Goal: Transaction & Acquisition: Purchase product/service

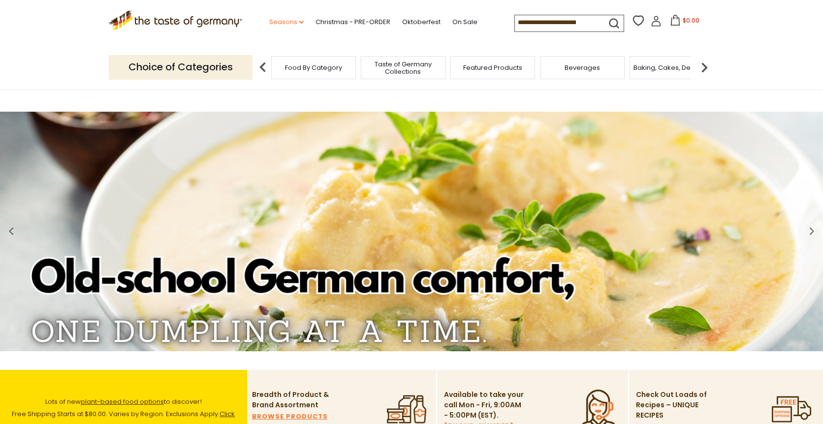
click at [303, 21] on icon "dropdown_arrow" at bounding box center [301, 22] width 4 height 3
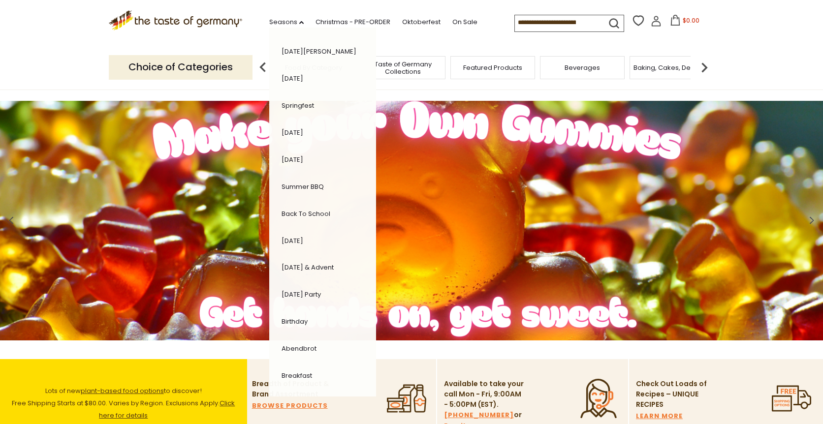
scroll to position [19, 0]
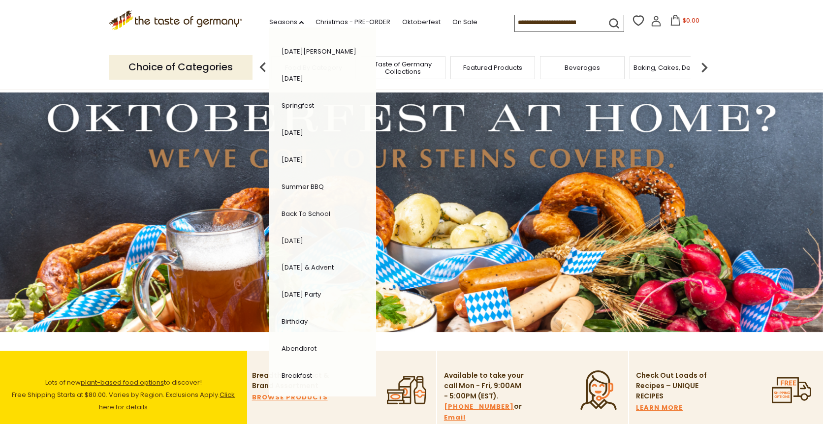
click at [765, 39] on section ".st0{fill:#EDD300;} .st1{fill:#D33E21;} .st0{fill:#EDD300;} .st1{fill:#D33E21;}…" at bounding box center [411, 22] width 823 height 45
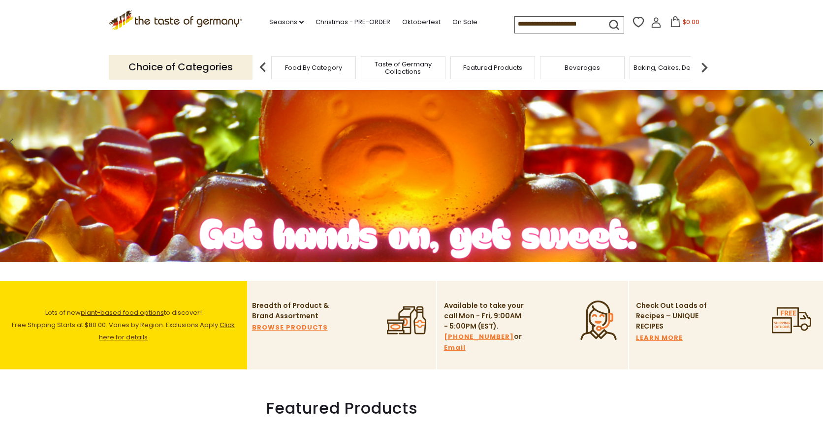
scroll to position [80, 0]
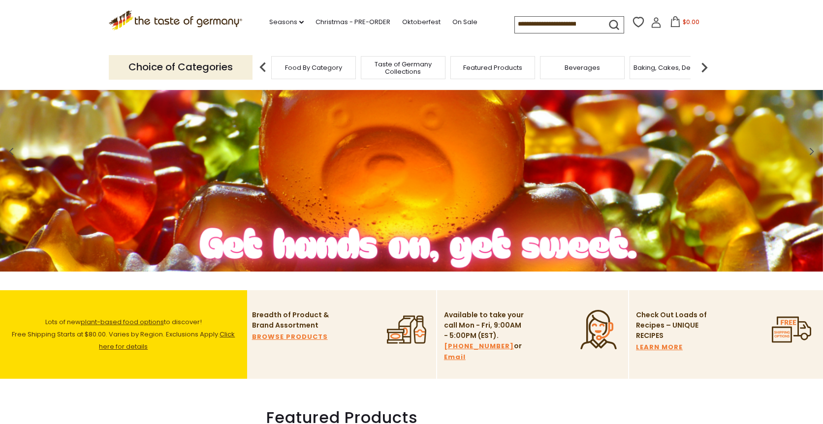
click at [587, 25] on input at bounding box center [556, 24] width 83 height 14
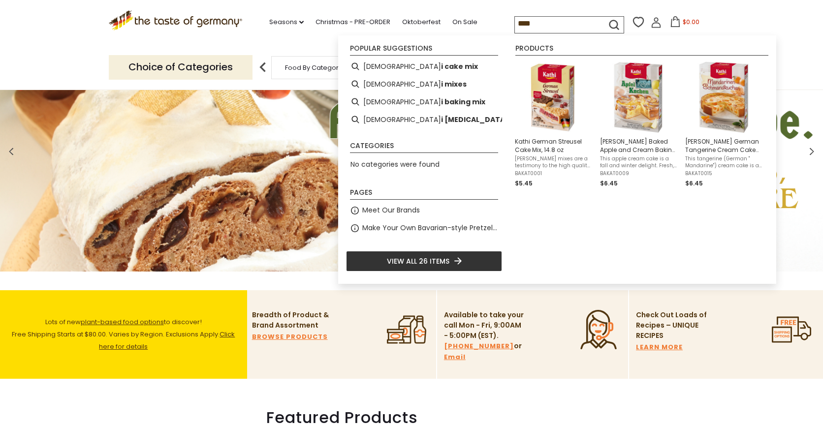
type input "*****"
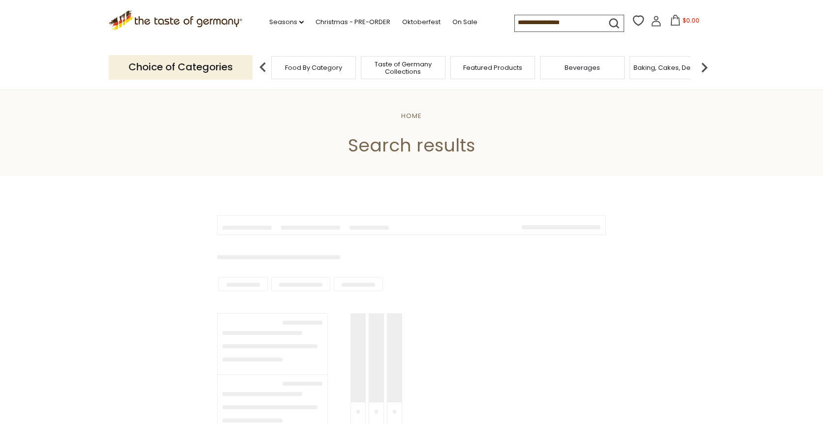
type input "*****"
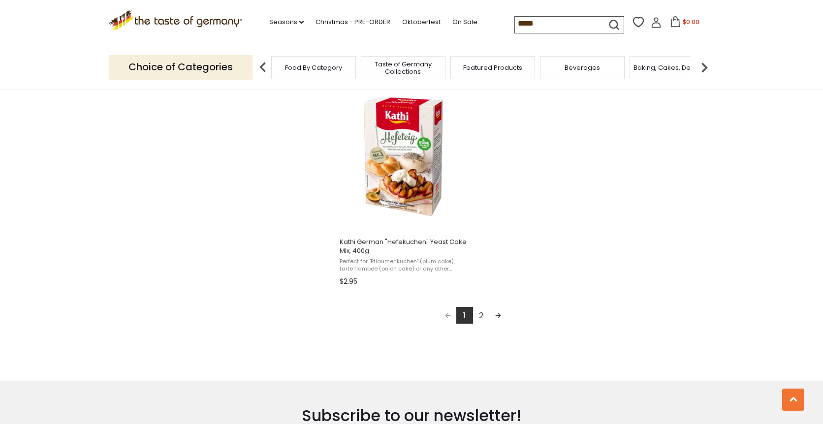
scroll to position [1697, 0]
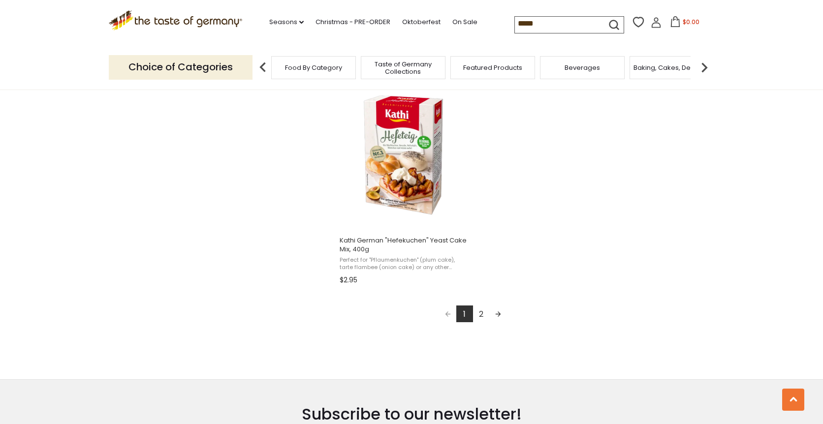
click at [481, 313] on link "2" at bounding box center [481, 314] width 17 height 17
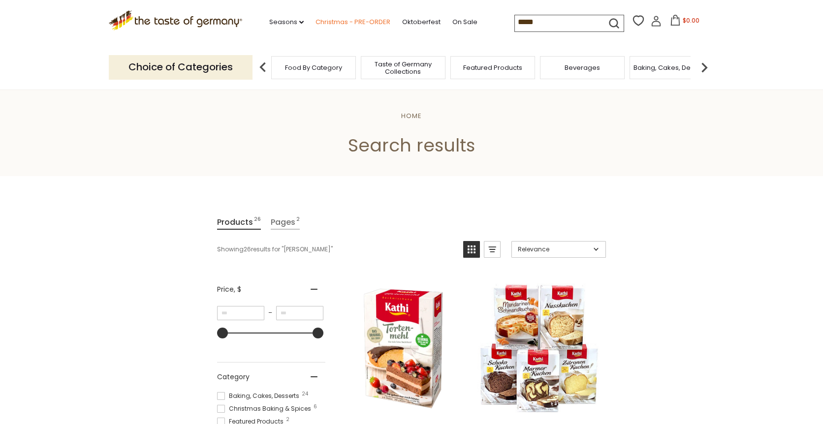
click at [361, 23] on link "Christmas - PRE-ORDER" at bounding box center [353, 22] width 75 height 11
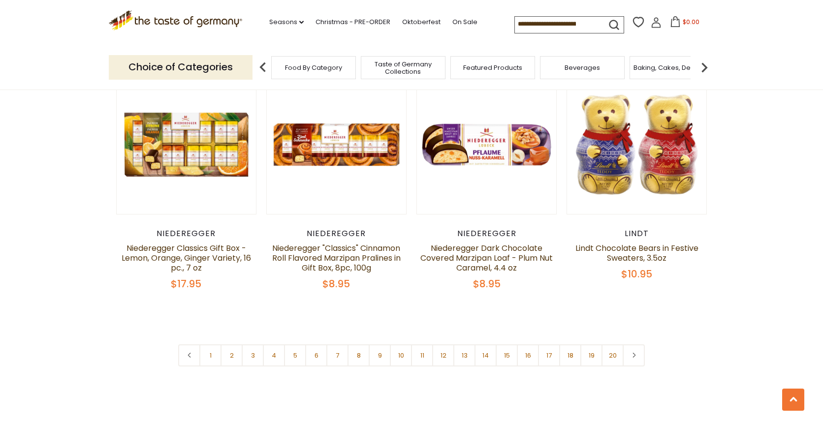
scroll to position [2288, 0]
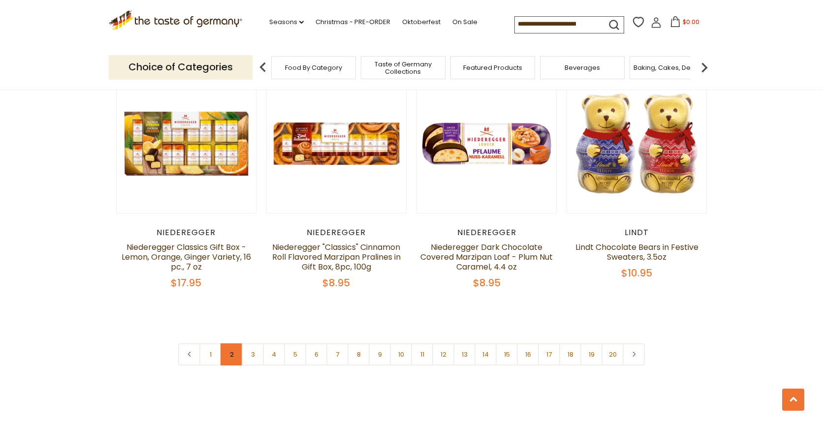
click at [231, 344] on link "2" at bounding box center [232, 355] width 22 height 22
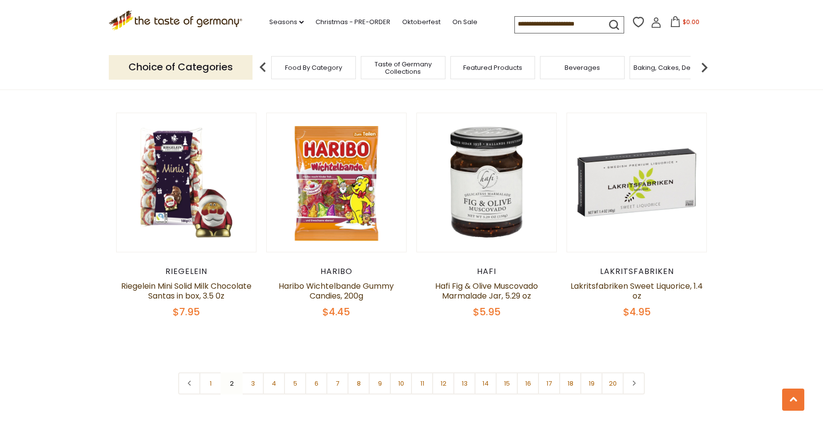
scroll to position [2267, 0]
click at [253, 372] on link "3" at bounding box center [253, 383] width 22 height 22
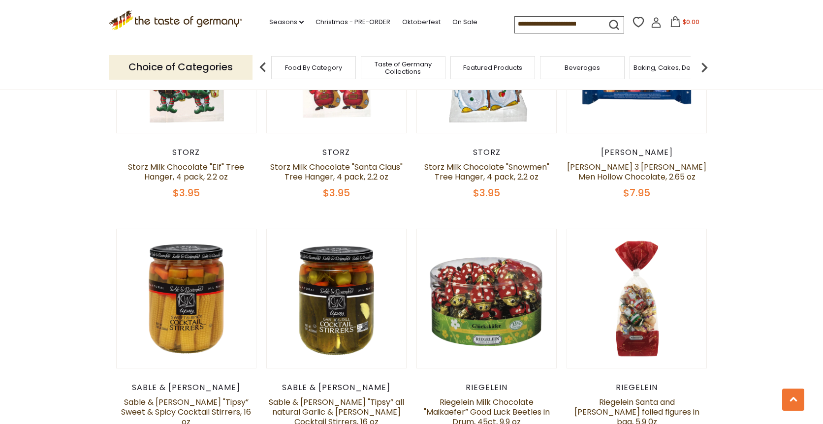
scroll to position [2104, 0]
